Goal: Check status: Check status

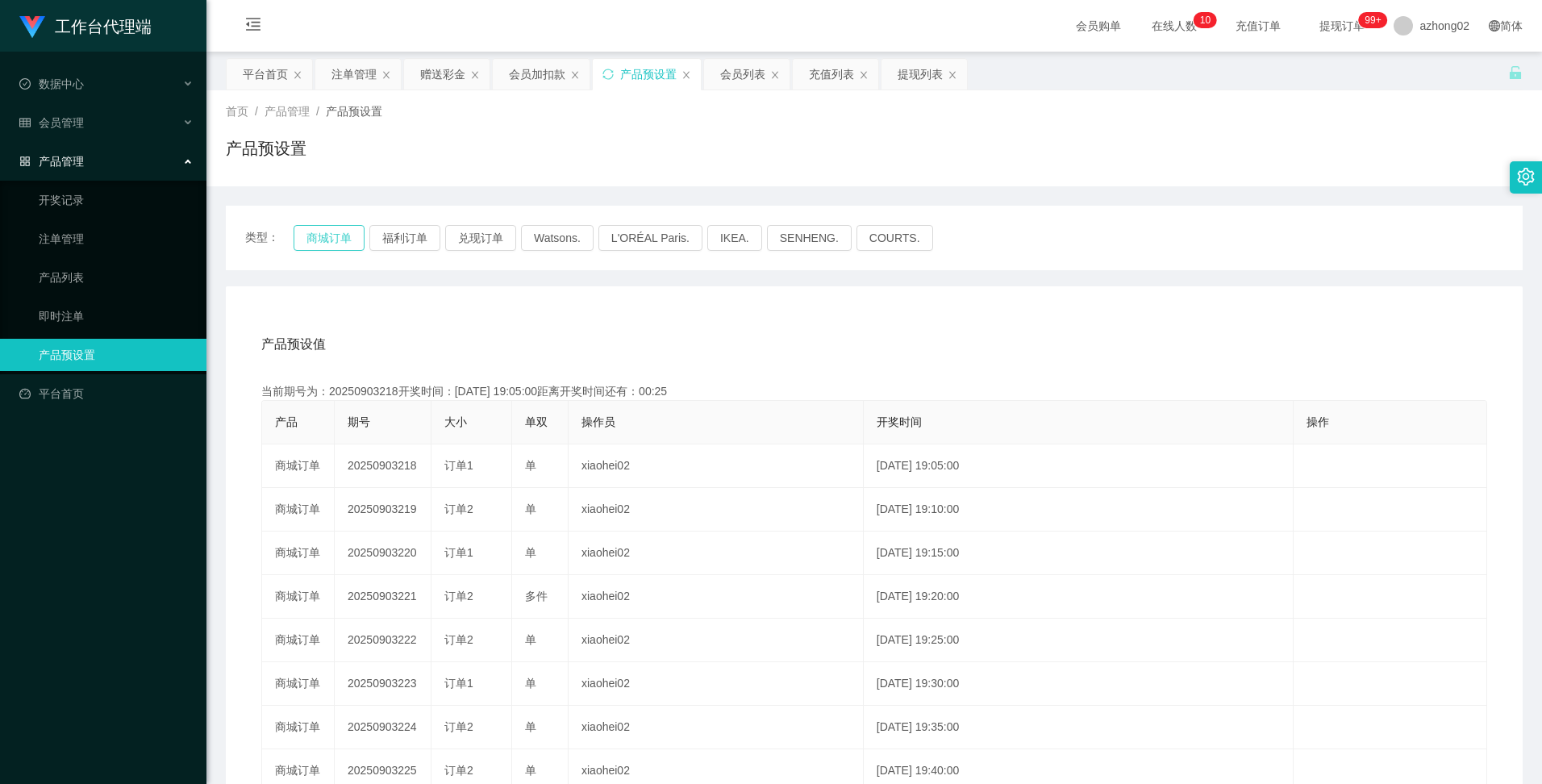
click at [333, 242] on button "商城订单" at bounding box center [329, 238] width 71 height 26
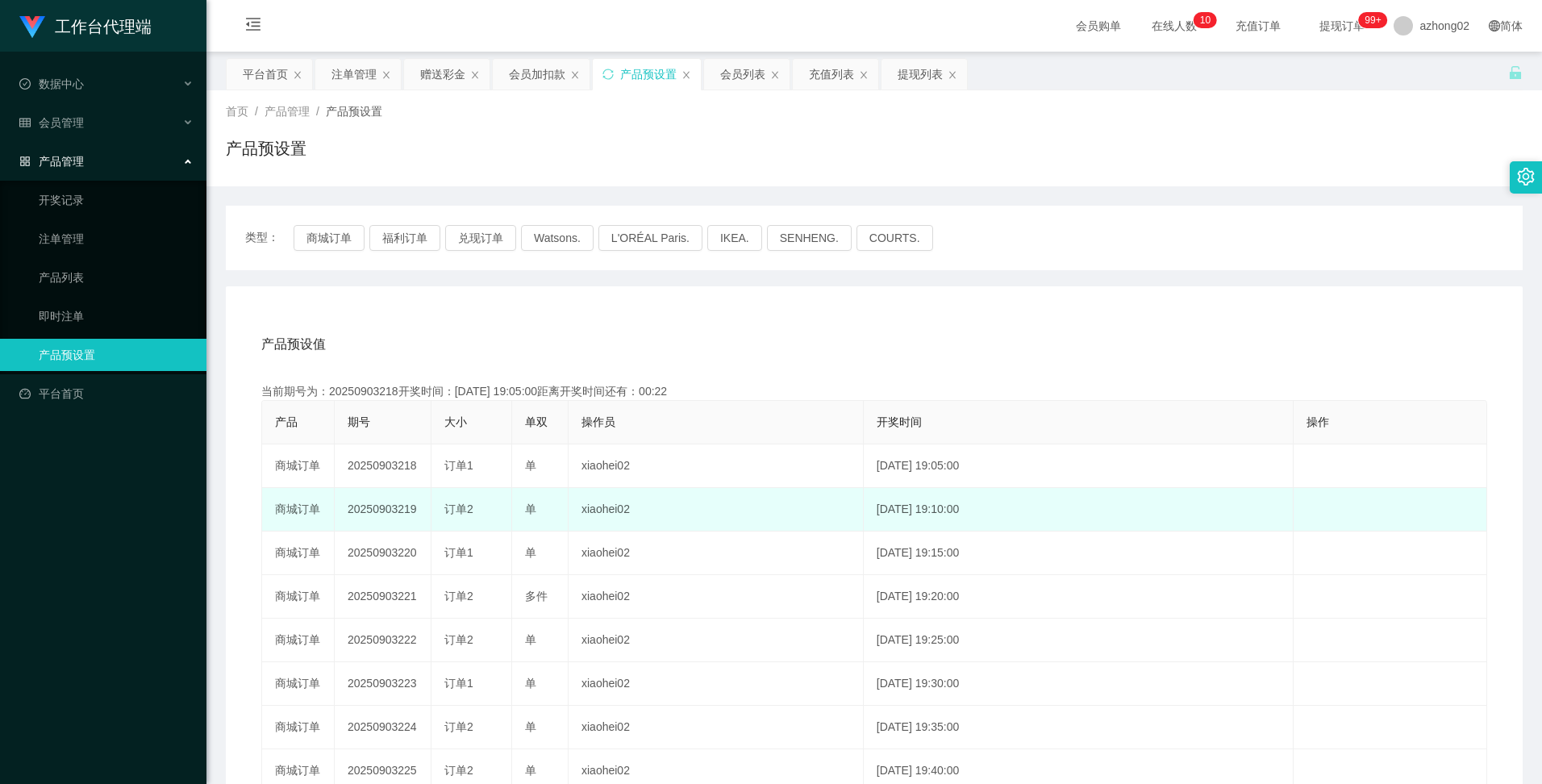
click at [373, 506] on td "20250903219" at bounding box center [382, 509] width 97 height 43
copy td "20250903219"
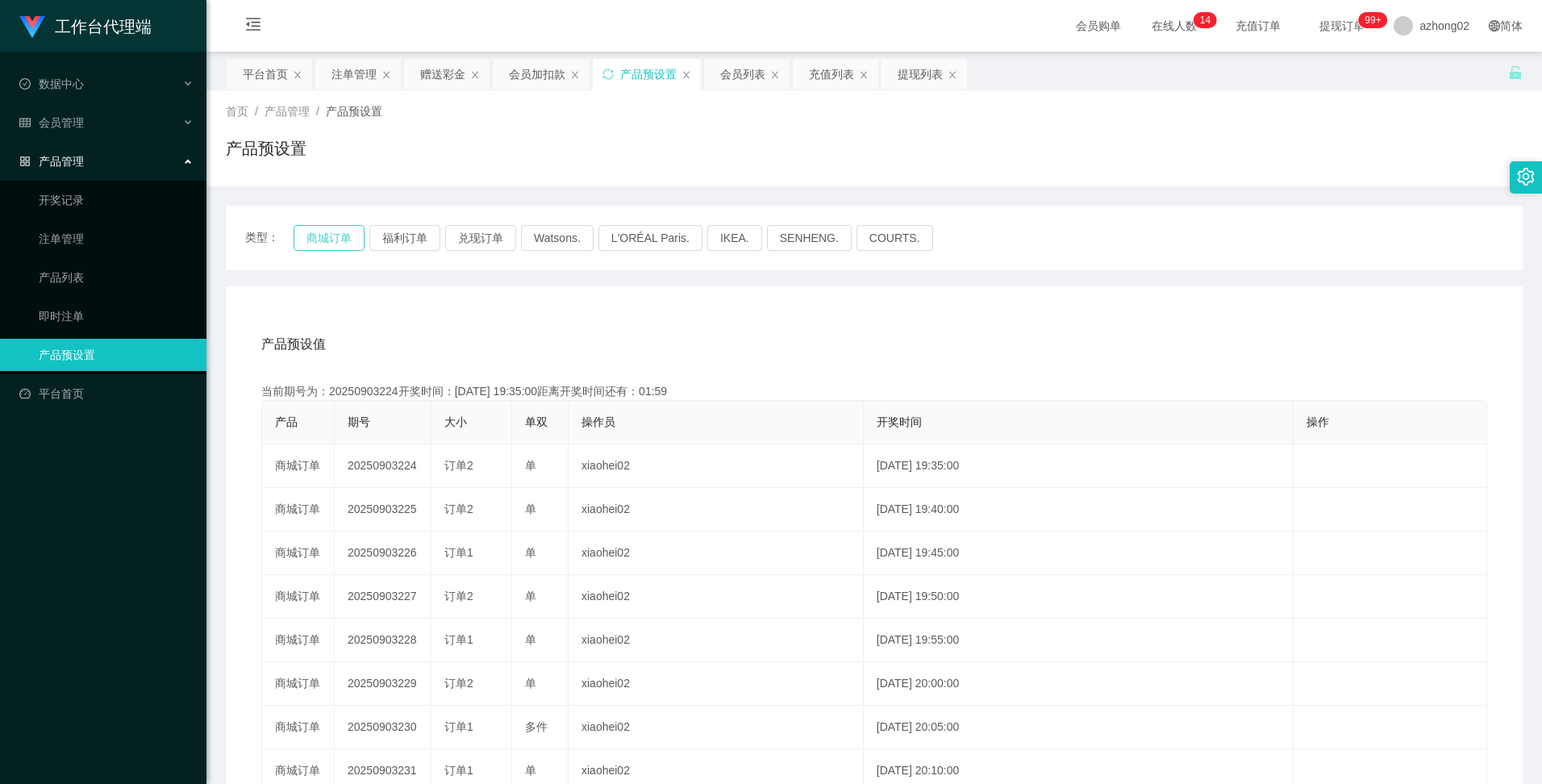
click at [342, 240] on button "商城订单" at bounding box center [329, 238] width 71 height 26
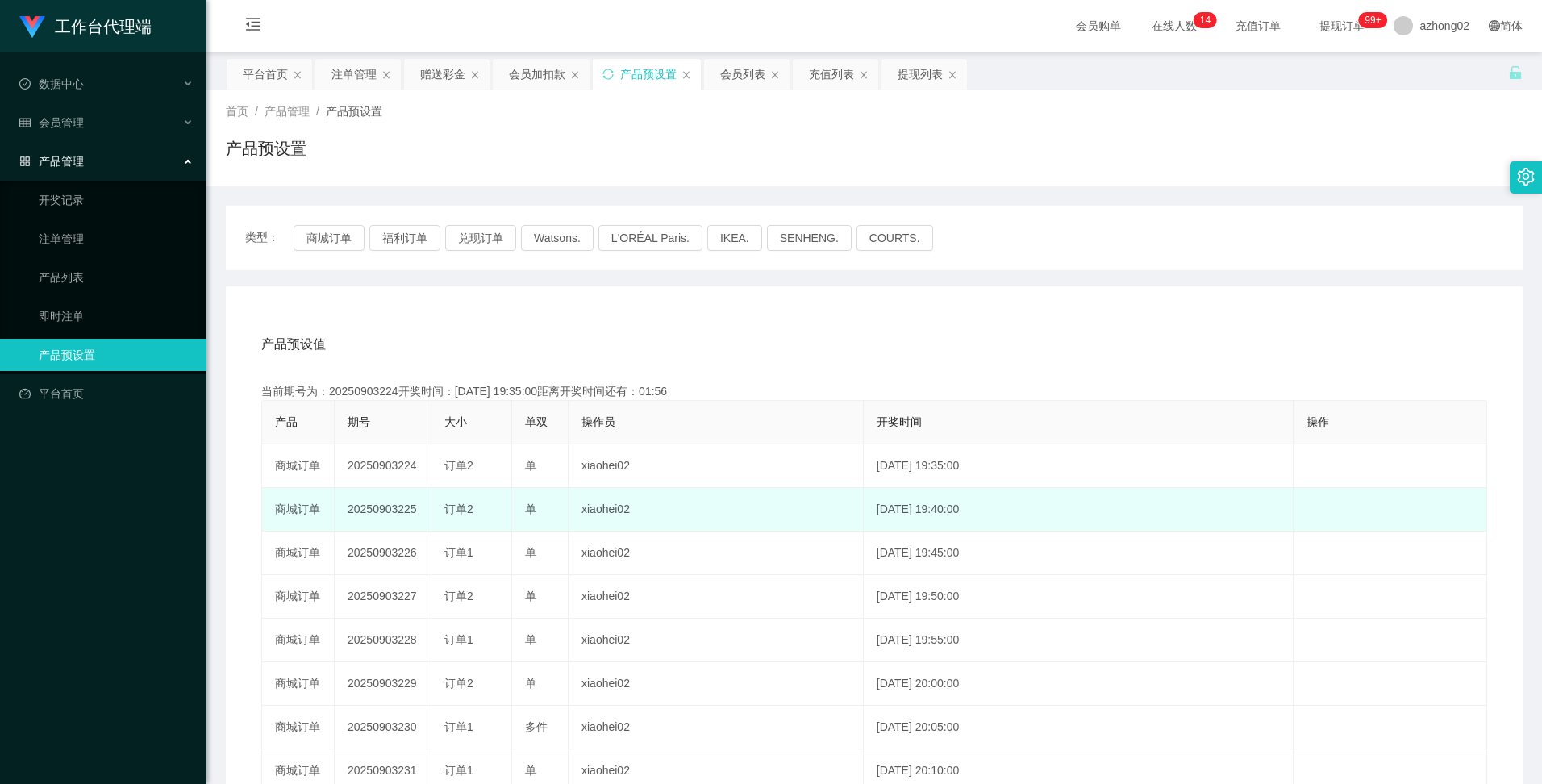
click at [382, 497] on td "20250903225" at bounding box center [382, 509] width 97 height 43
copy td "20250903225"
